Goal: Transaction & Acquisition: Obtain resource

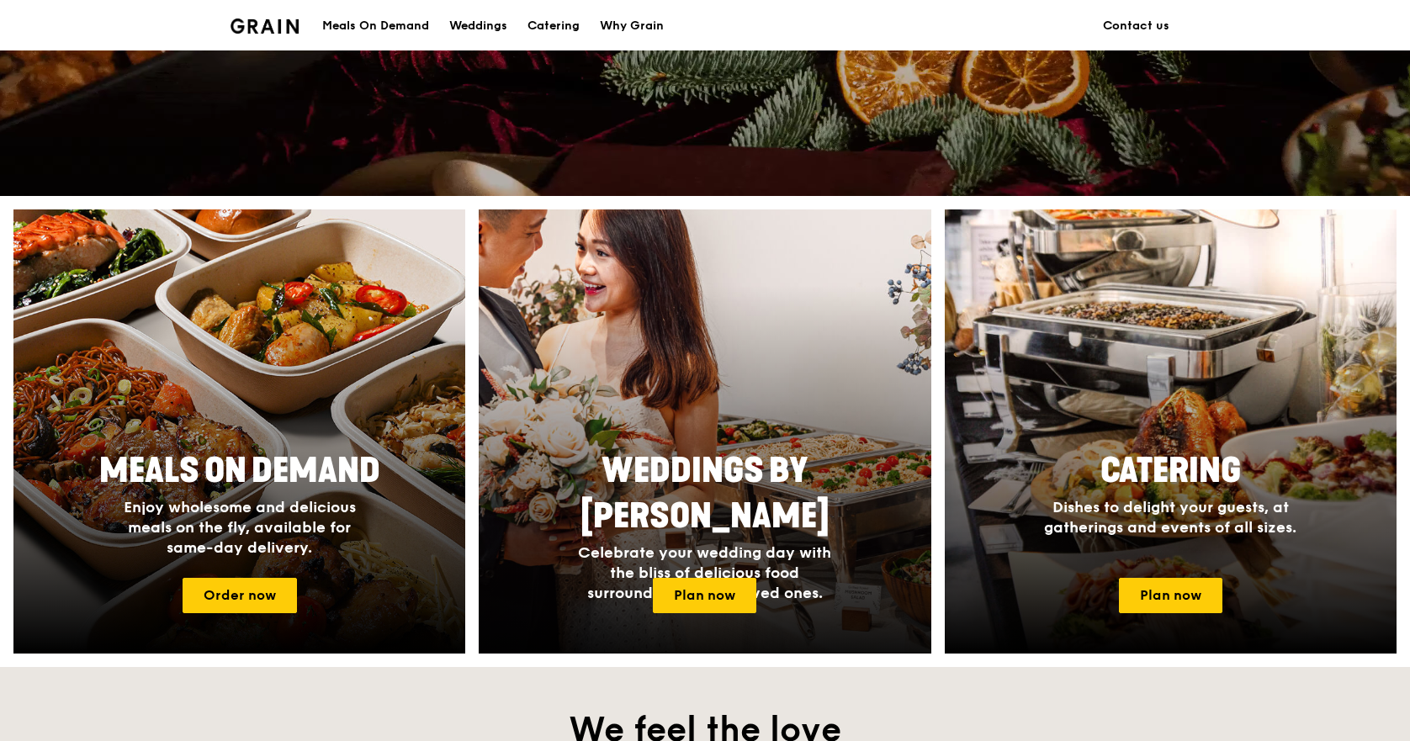
scroll to position [505, 0]
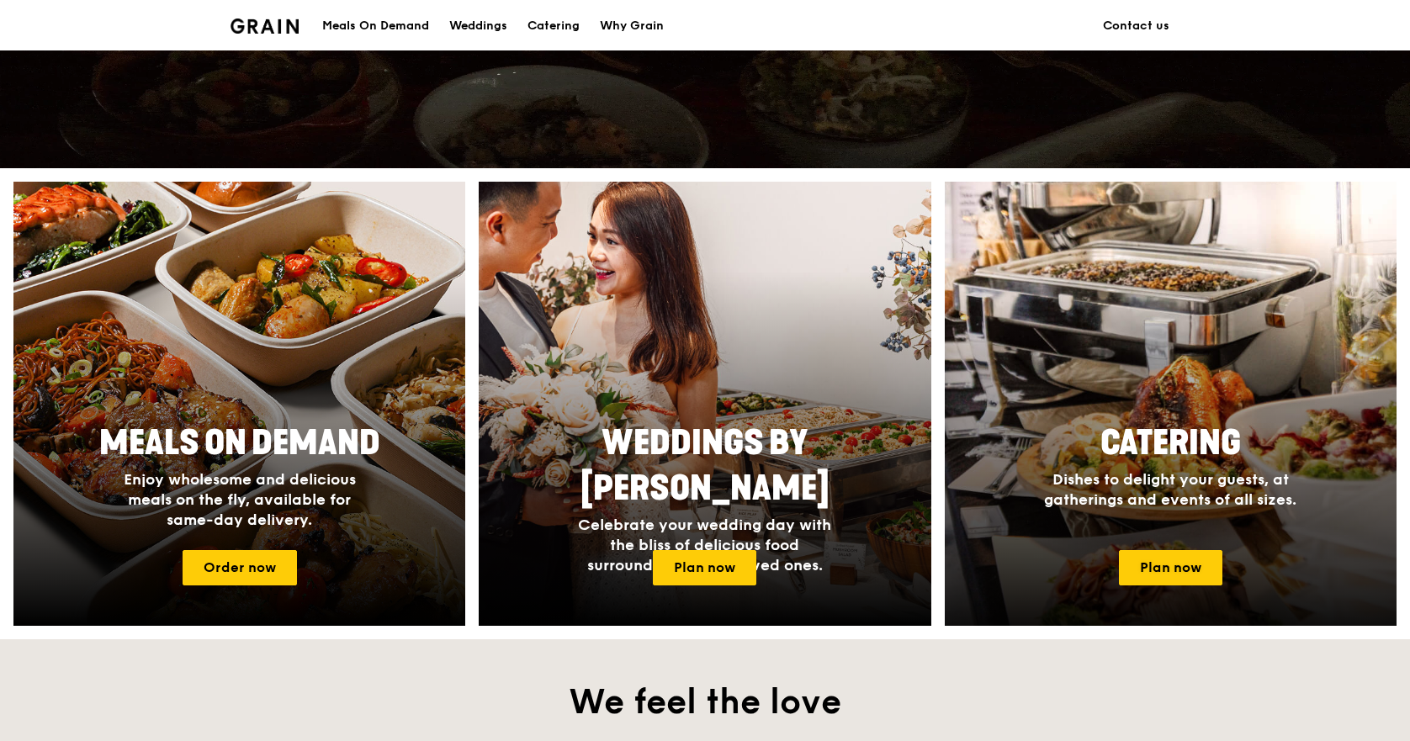
click at [1170, 548] on div at bounding box center [1170, 404] width 497 height 489
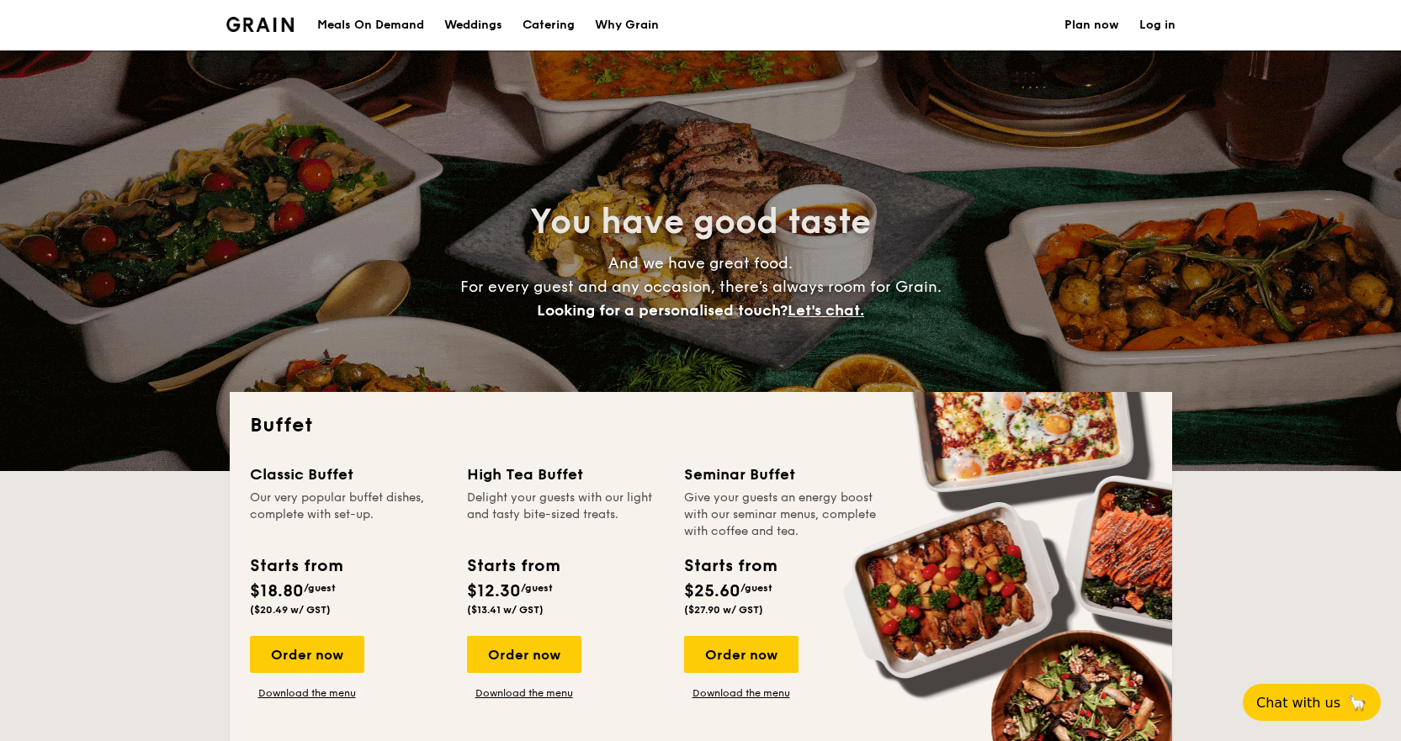
select select
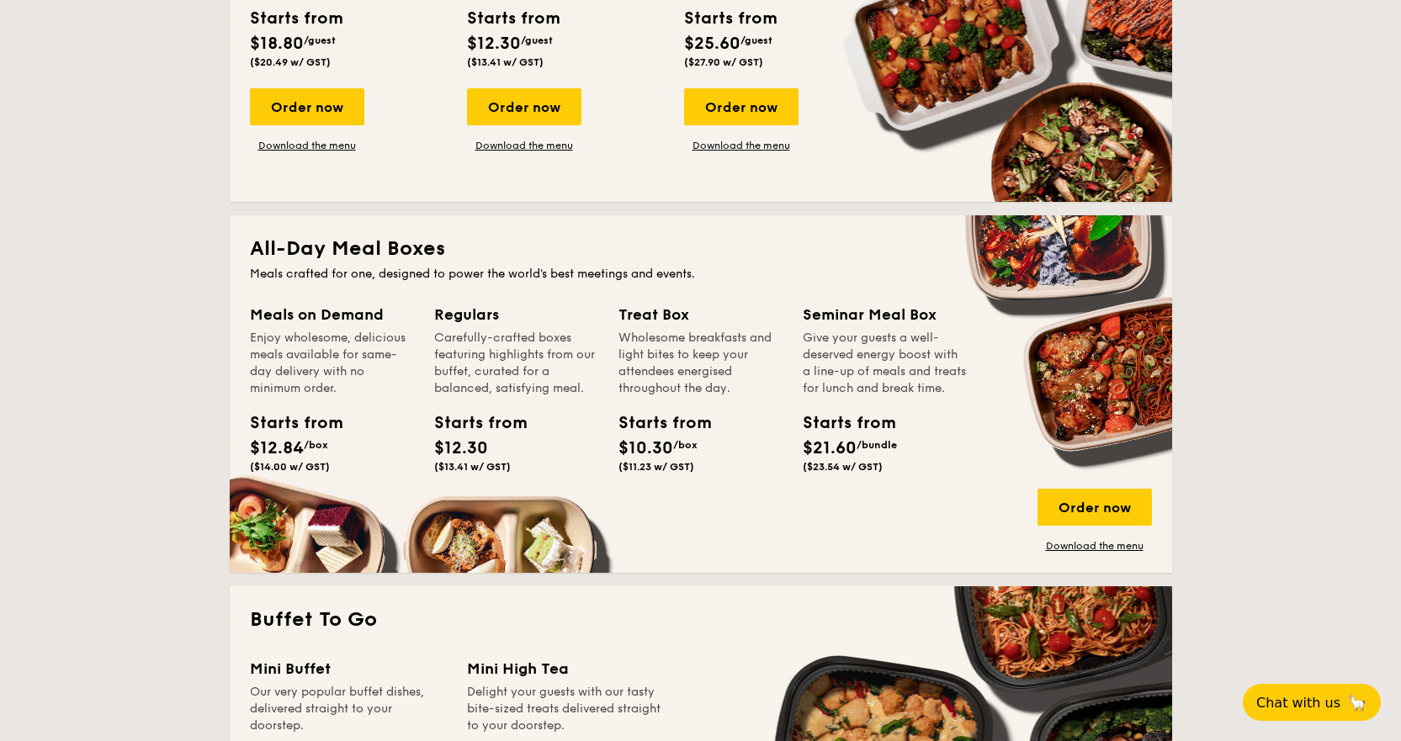
scroll to position [589, 0]
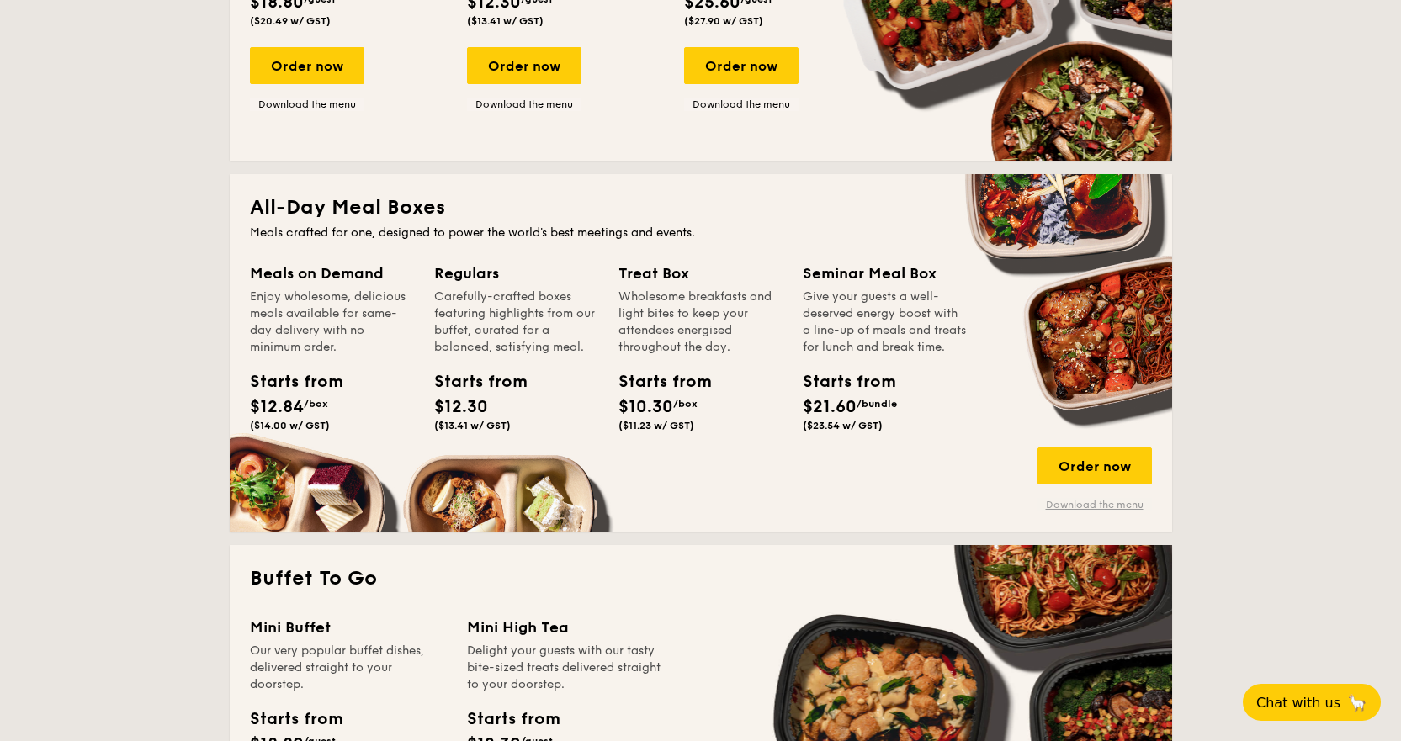
click at [1096, 509] on link "Download the menu" at bounding box center [1094, 504] width 114 height 13
